Goal: Task Accomplishment & Management: Use online tool/utility

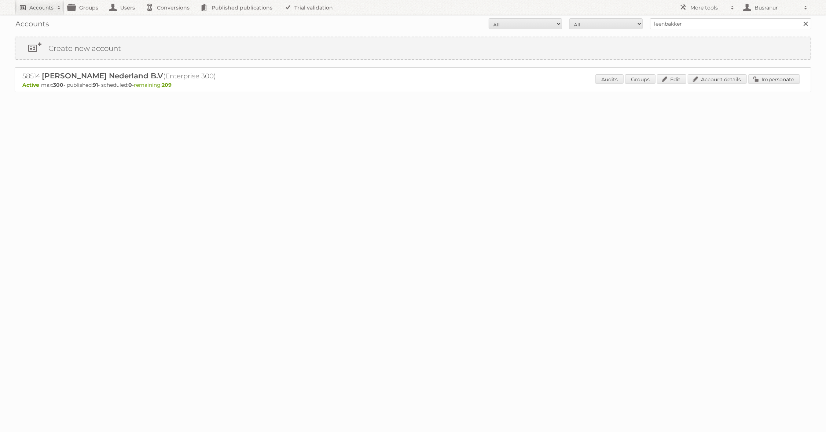
click at [44, 8] on h2 "Accounts" at bounding box center [41, 7] width 24 height 7
paste input"] "[PERSON_NAME][EMAIL_ADDRESS][DOMAIN_NAME]"
type input"] "adnan.gulaid@aldi.co.uk"
click at [169, 19] on input "Search" at bounding box center [174, 24] width 11 height 11
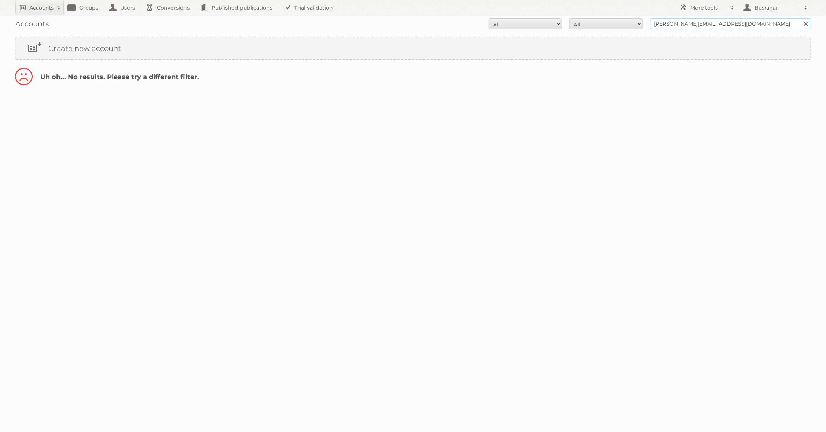
click at [687, 25] on input "adnan.gulaid@aldi.co.uk" at bounding box center [730, 23] width 161 height 11
type input "@aldi.co.uk"
click at [800, 18] on input "Search" at bounding box center [805, 23] width 11 height 11
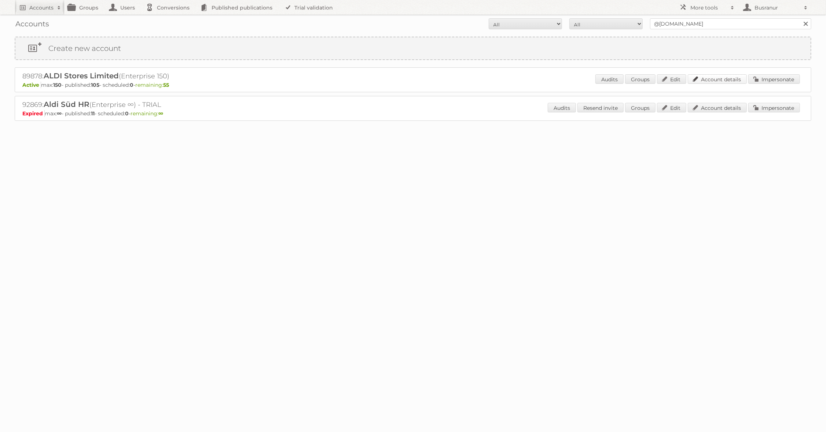
click at [713, 77] on link "Account details" at bounding box center [716, 79] width 59 height 10
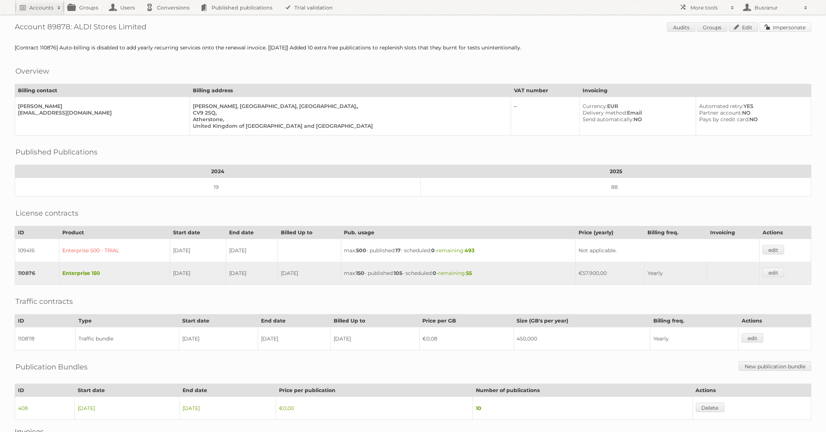
click at [802, 32] on link "Impersonate" at bounding box center [785, 27] width 52 height 10
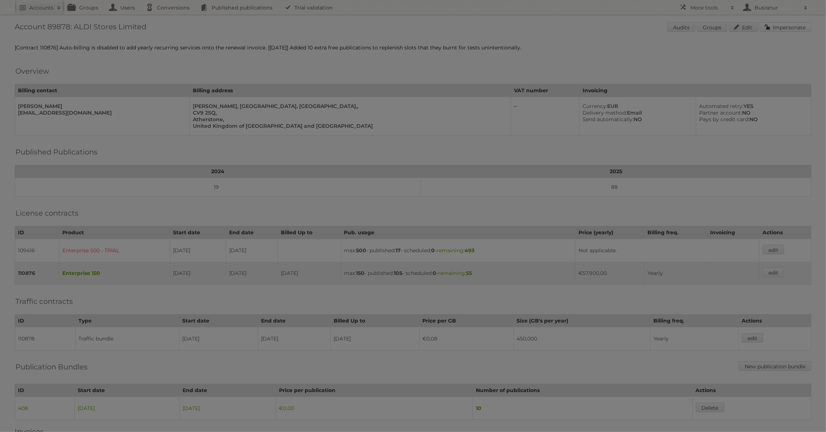
scroll to position [2, 0]
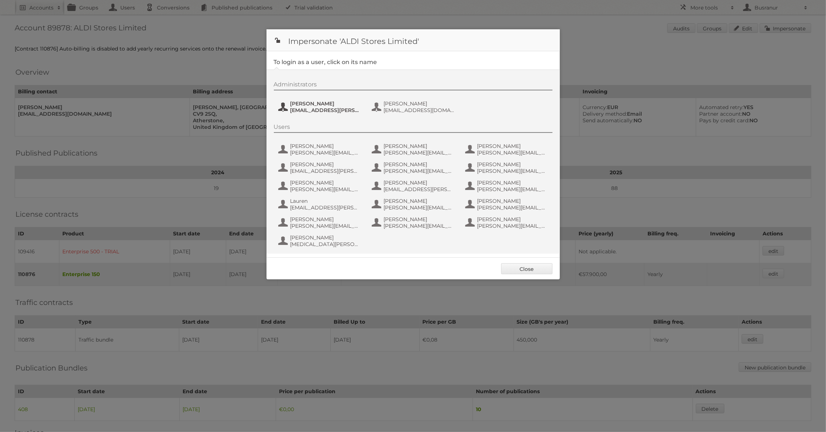
click at [317, 110] on span "micah.williams@aldi.co.uk" at bounding box center [325, 110] width 71 height 7
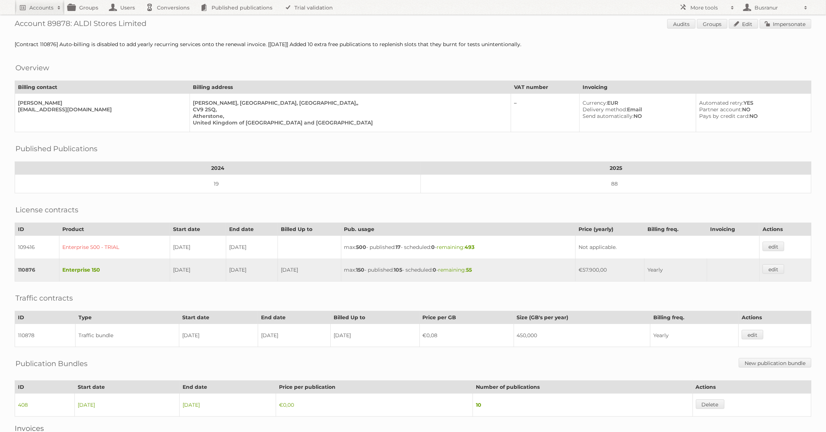
drag, startPoint x: 144, startPoint y: 28, endPoint x: 42, endPoint y: 25, distance: 102.7
click at [42, 25] on h1 "Account 89878: ALDI Stores Limited Audits Groups Edit Impersonate" at bounding box center [413, 24] width 796 height 11
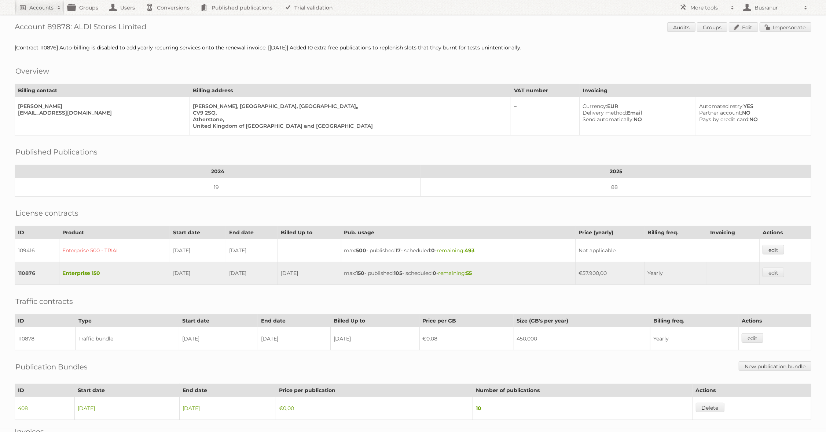
scroll to position [3, 0]
drag, startPoint x: 14, startPoint y: 25, endPoint x: 145, endPoint y: 25, distance: 130.4
click at [145, 25] on div "Account 89878: ALDI Stores Limited Audits Groups Edit Impersonate [Contract 110…" at bounding box center [413, 239] width 826 height 484
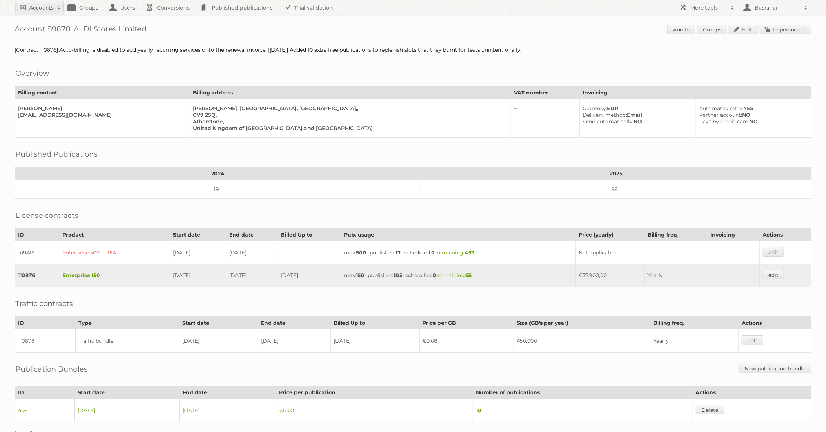
scroll to position [4, 0]
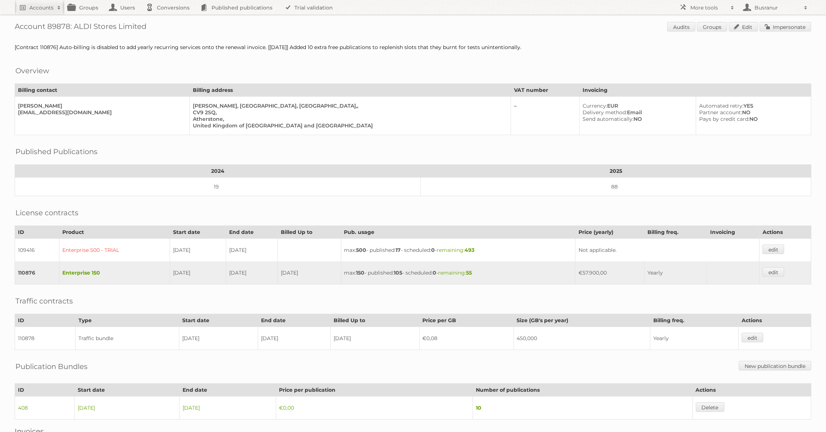
drag, startPoint x: 145, startPoint y: 27, endPoint x: 16, endPoint y: 28, distance: 129.0
click at [16, 27] on h1 "Account 89878: ALDI Stores Limited Audits Groups Edit Impersonate" at bounding box center [413, 27] width 796 height 11
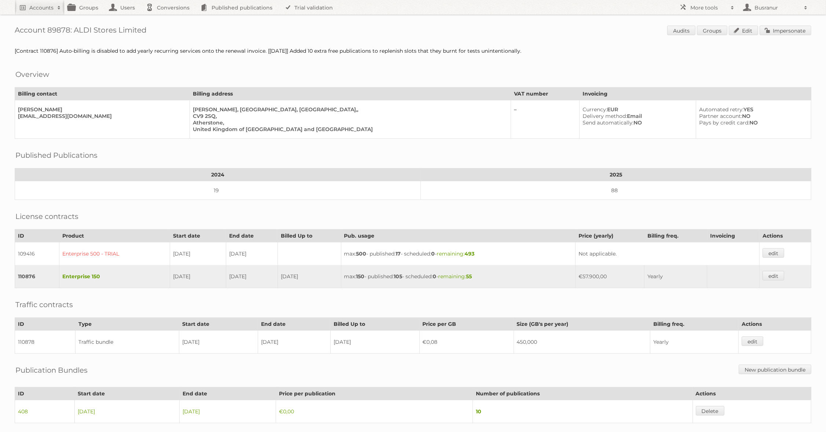
copy h1 "Account 89878: ALDI Stores Limited"
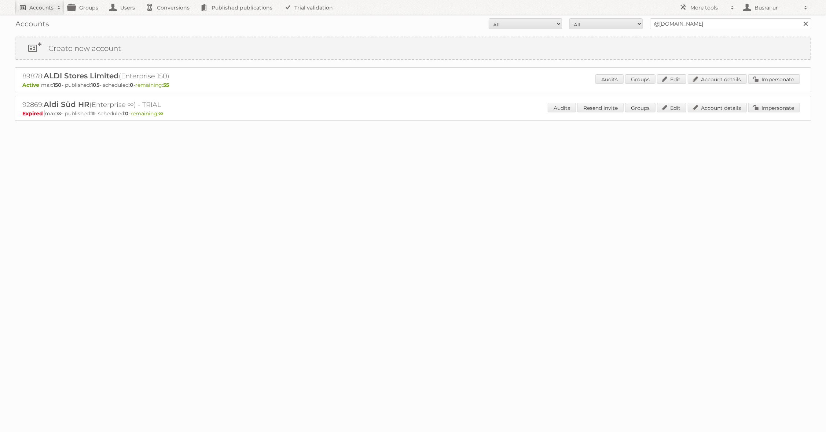
click at [36, 12] on link "Accounts" at bounding box center [40, 7] width 50 height 15
click at [38, 26] on input"] "text" at bounding box center [99, 24] width 161 height 11
paste input"] "grant@jdp.co.za"
type input"] "grant@jdp.co.za"
click at [169, 19] on input "Search" at bounding box center [174, 24] width 11 height 11
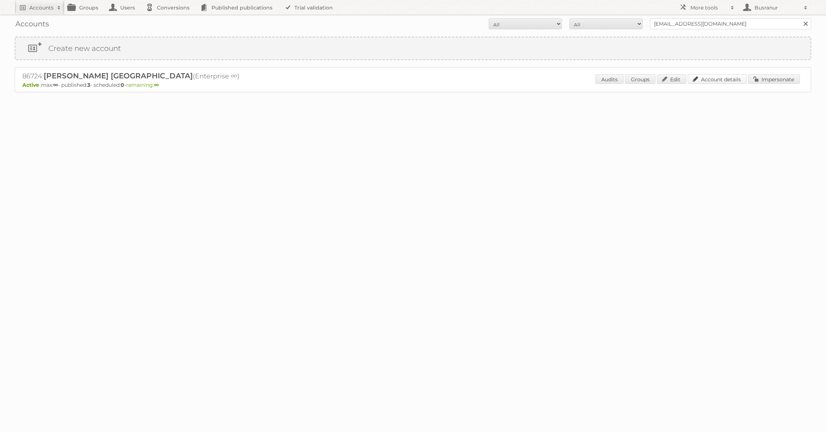
click at [722, 82] on link "Account details" at bounding box center [716, 79] width 59 height 10
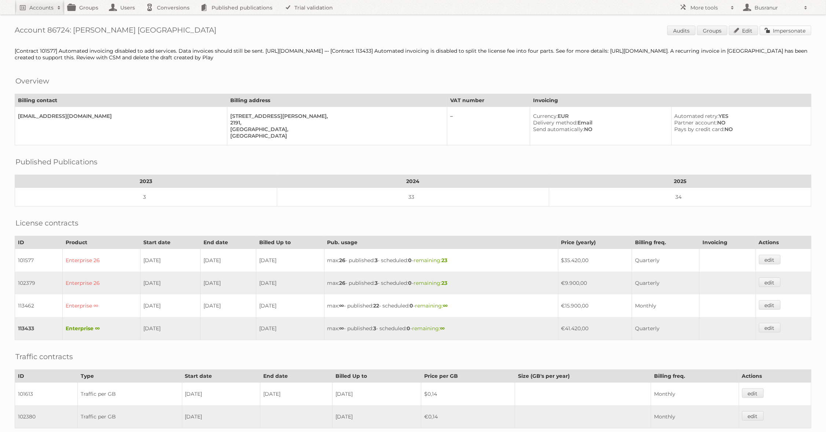
click at [780, 30] on link "Impersonate" at bounding box center [785, 31] width 52 height 10
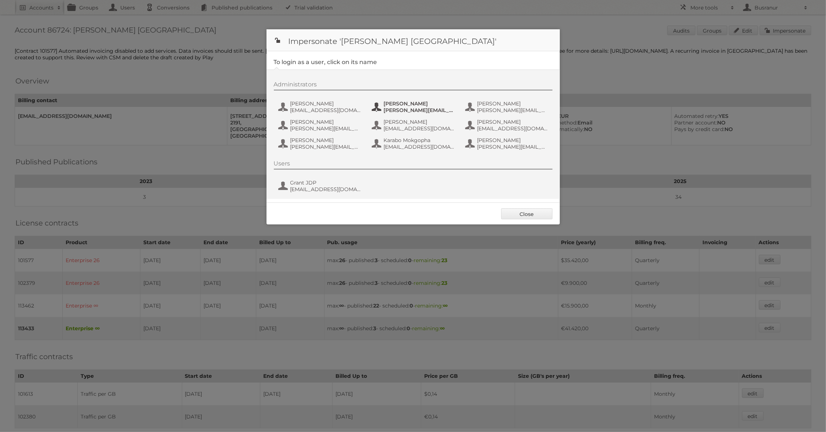
click at [411, 110] on span "[PERSON_NAME][EMAIL_ADDRESS][PERSON_NAME][DOMAIN_NAME]" at bounding box center [419, 110] width 71 height 7
